Goal: Information Seeking & Learning: Learn about a topic

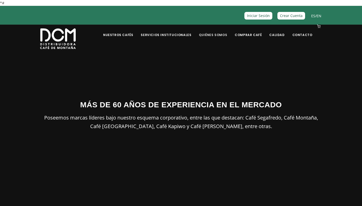
click at [217, 35] on link "Quiénes Somos" at bounding box center [213, 31] width 34 height 12
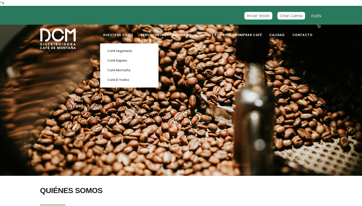
click at [136, 36] on link "Nuestros Cafés" at bounding box center [118, 31] width 36 height 12
click at [134, 60] on link "Café Kapiwo" at bounding box center [129, 61] width 53 height 10
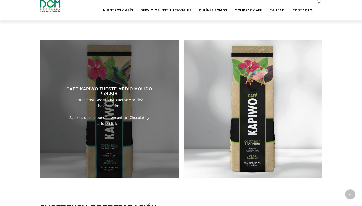
scroll to position [345, 0]
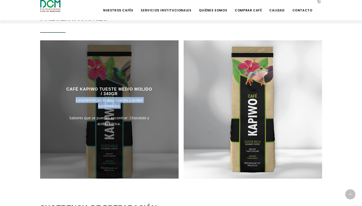
drag, startPoint x: 82, startPoint y: 86, endPoint x: 139, endPoint y: 95, distance: 56.9
click at [139, 95] on div "CAFÉ KAPIWO TUESTE MEDIO MOLIDO / 340GR Características: Aroma, cuerpo y acidez…" at bounding box center [109, 107] width 97 height 50
copy span "Características: Aroma, cuerpo y acidez balanceados."
